Goal: Transaction & Acquisition: Purchase product/service

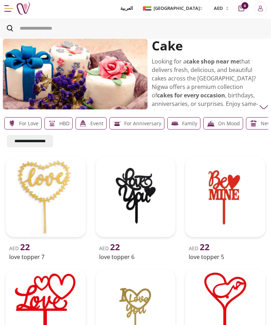
click at [49, 91] on img at bounding box center [75, 74] width 145 height 70
click at [39, 91] on img at bounding box center [75, 74] width 145 height 70
click at [33, 90] on img at bounding box center [75, 74] width 145 height 70
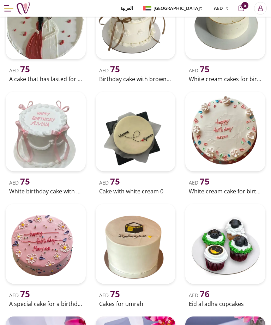
scroll to position [515, 0]
click at [37, 125] on img at bounding box center [46, 132] width 80 height 80
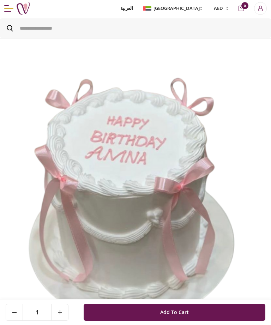
scroll to position [537, 0]
